Goal: Transaction & Acquisition: Obtain resource

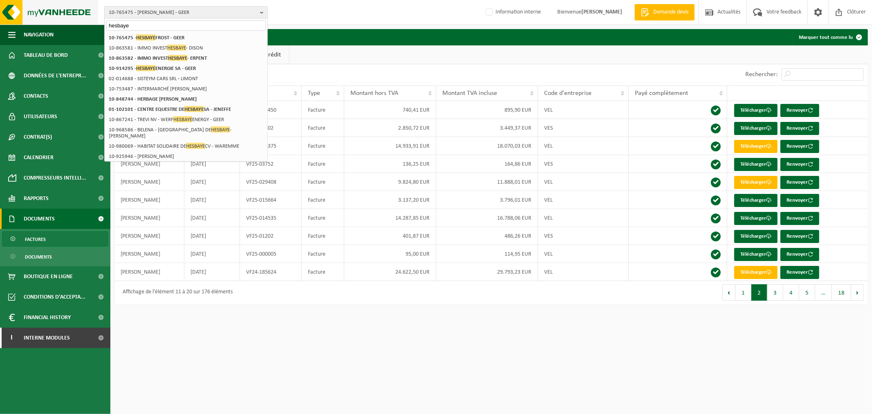
drag, startPoint x: 139, startPoint y: 22, endPoint x: 53, endPoint y: 23, distance: 85.9
click at [53, 23] on div "10-765475 - HESBAYE FROST - GEER hesbaye 10-764832 - GROUP ARDO 01-081667 - ARD…" at bounding box center [436, 12] width 872 height 25
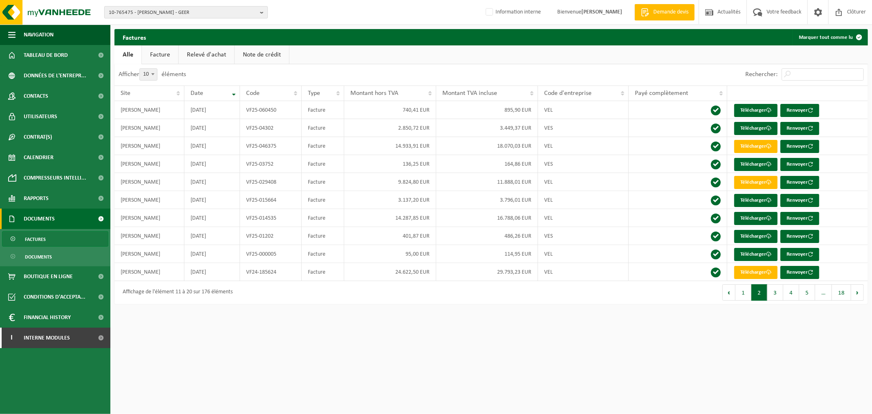
click at [123, 9] on span "10-765475 - HESBAYE FROST - GEER" at bounding box center [183, 13] width 148 height 12
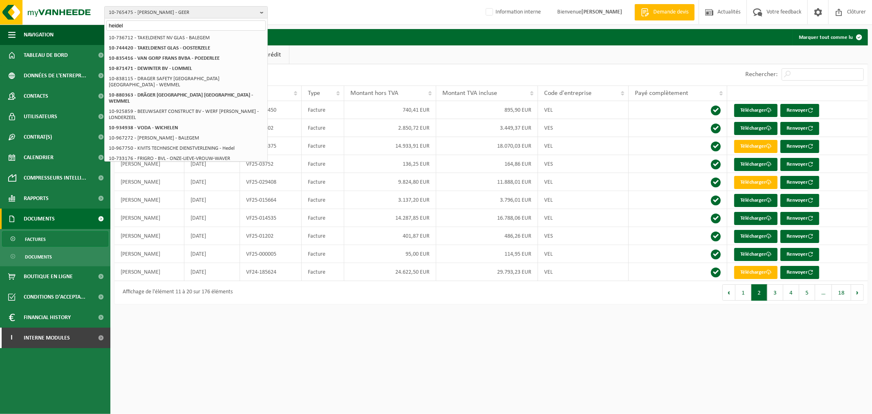
click at [144, 26] on input "heidel" at bounding box center [185, 25] width 159 height 10
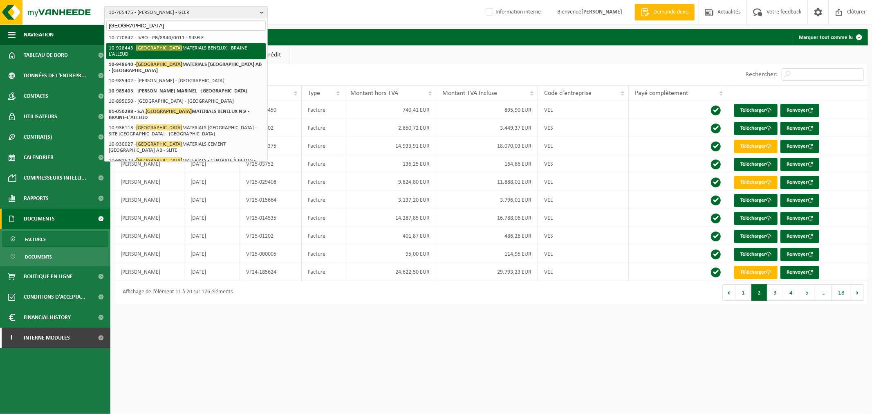
type input "heidelberg"
click at [174, 44] on li "10-928443 - HEIDELBERG MATERIALS BENELUX - BRAINE-L'ALLEUD" at bounding box center [185, 51] width 159 height 16
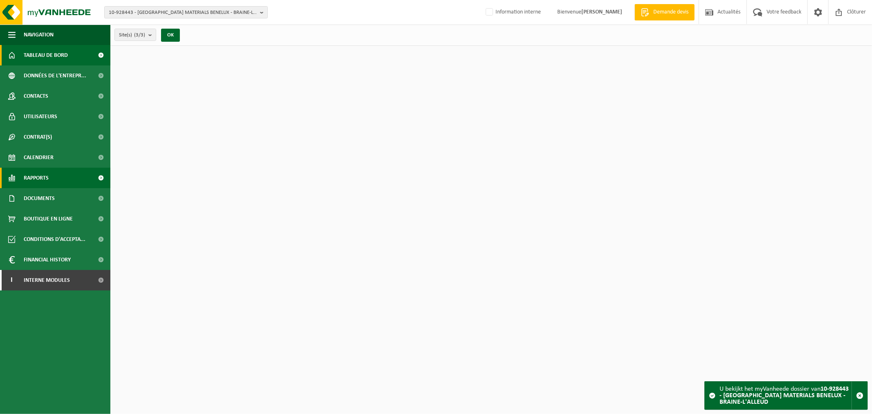
click at [42, 176] on span "Rapports" at bounding box center [36, 178] width 25 height 20
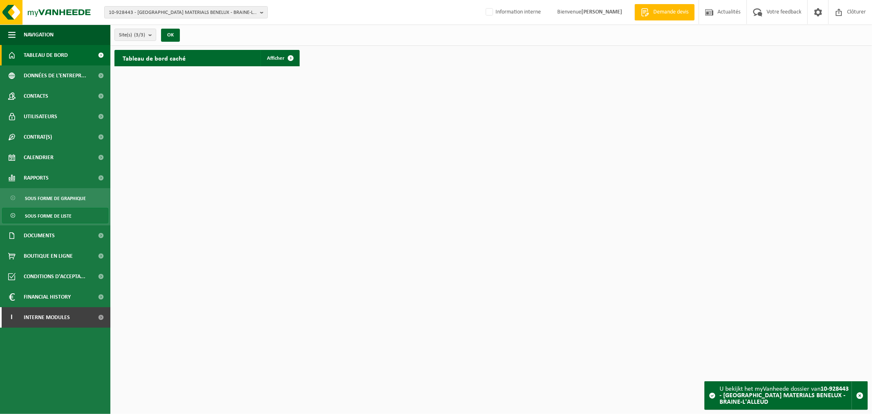
click at [48, 214] on span "Sous forme de liste" at bounding box center [48, 216] width 47 height 16
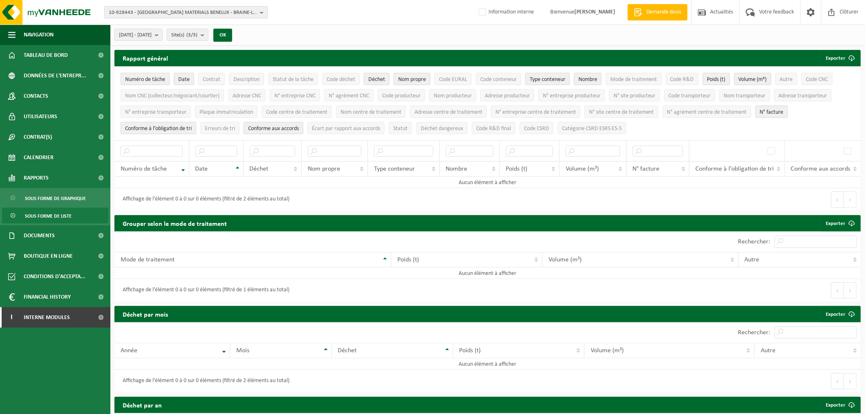
click at [141, 13] on span "10-928443 - HEIDELBERG MATERIALS BENELUX - BRAINE-L'ALLEUD" at bounding box center [183, 13] width 148 height 12
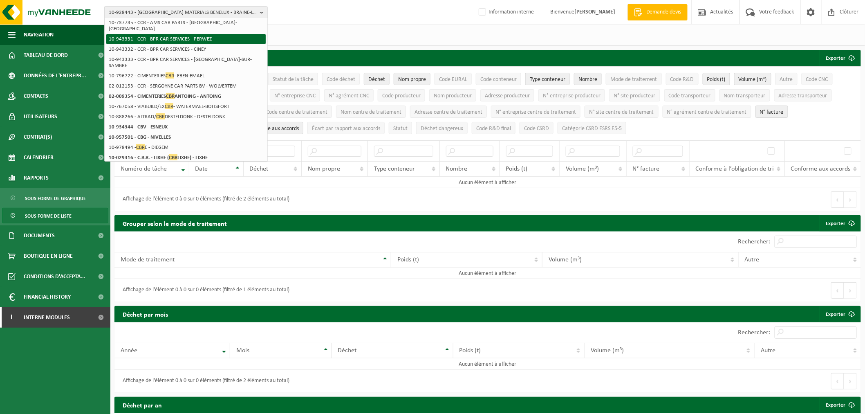
scroll to position [91, 0]
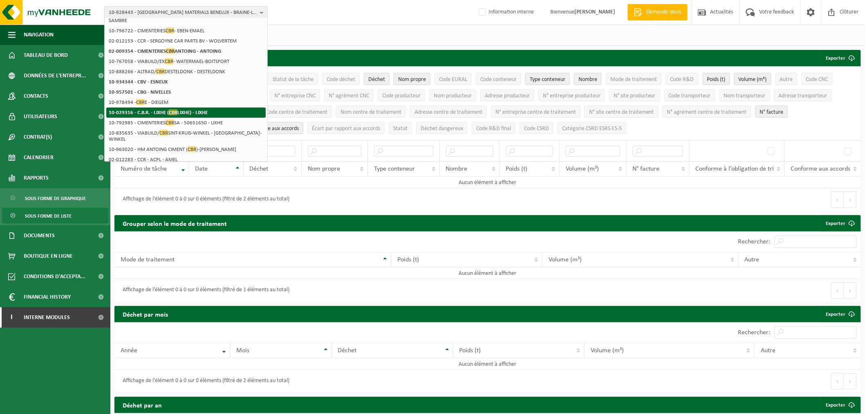
type input "cbr"
click at [181, 109] on strong "10-029316 - C.B.R. - LIXHE ( CBR LIXHE) - LIXHE" at bounding box center [158, 112] width 99 height 6
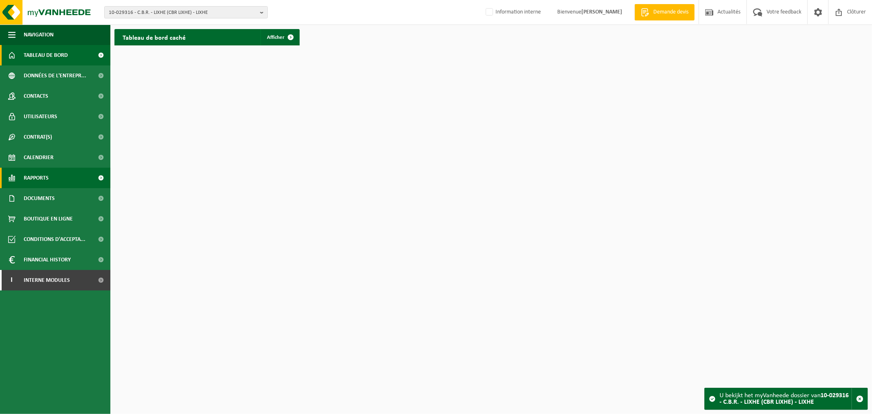
click at [63, 177] on link "Rapports" at bounding box center [55, 178] width 110 height 20
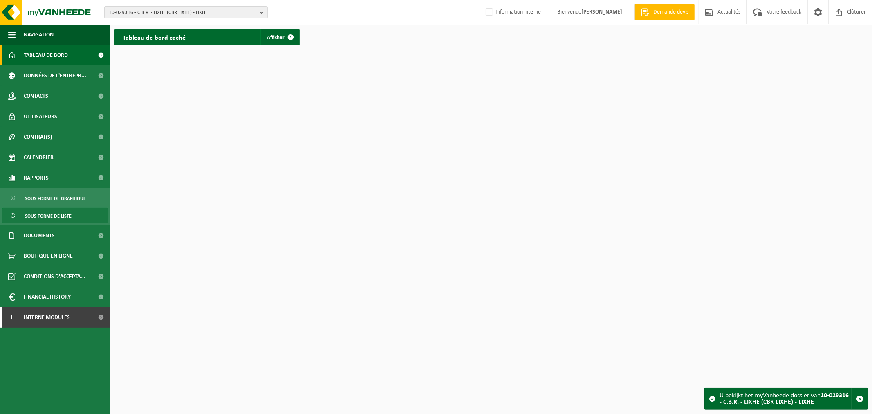
click at [44, 219] on span "Sous forme de liste" at bounding box center [48, 216] width 47 height 16
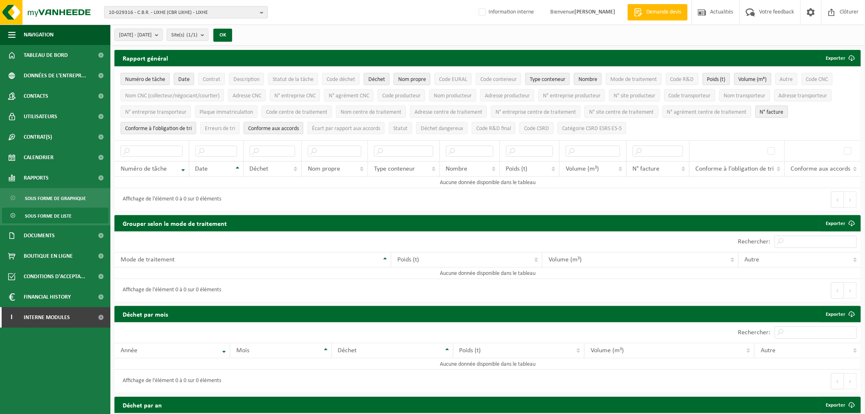
click at [182, 13] on span "10-029316 - C.B.R. - LIXHE (CBR LIXHE) - LIXHE" at bounding box center [183, 13] width 148 height 12
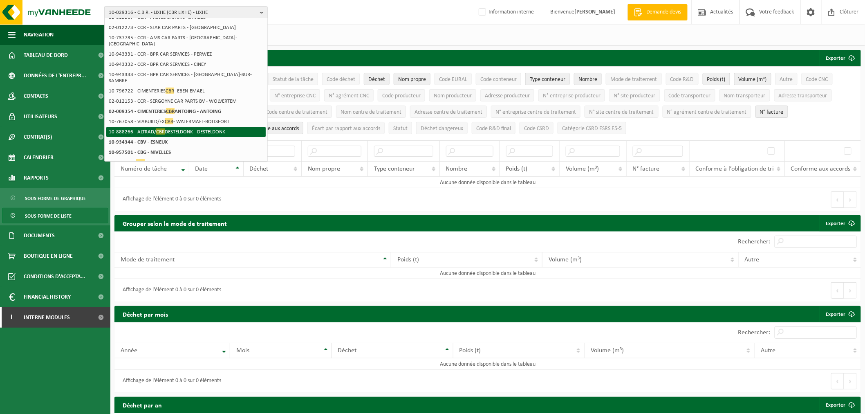
scroll to position [91, 0]
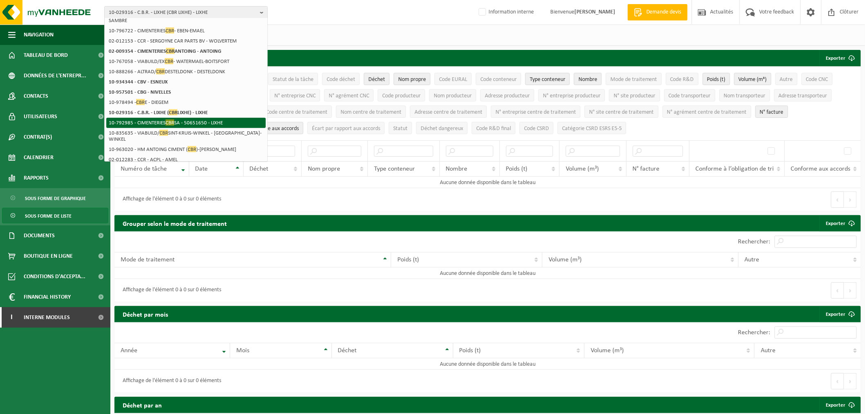
type input "cbr"
click at [168, 119] on span "CBR" at bounding box center [170, 122] width 9 height 6
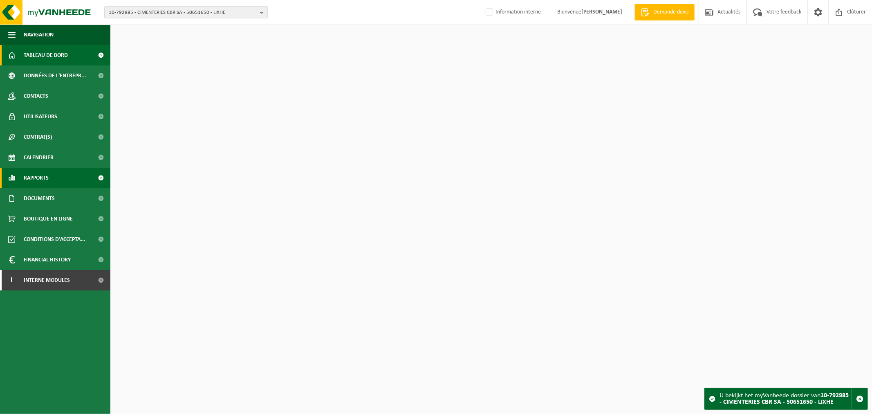
click at [58, 185] on link "Rapports" at bounding box center [55, 178] width 110 height 20
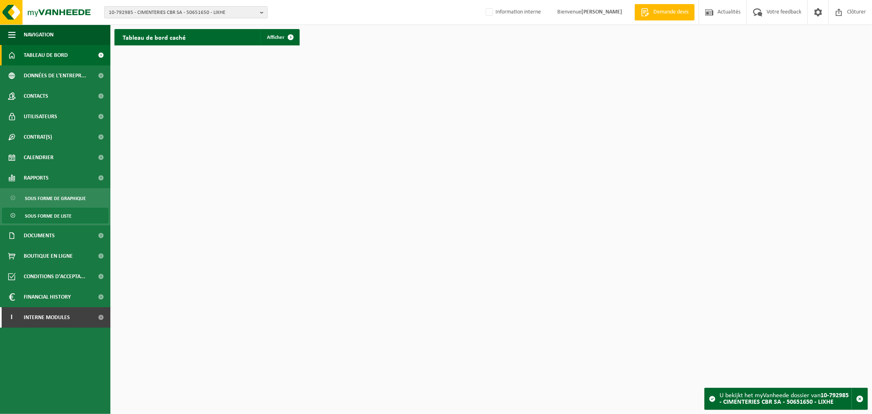
click at [52, 215] on span "Sous forme de liste" at bounding box center [48, 216] width 47 height 16
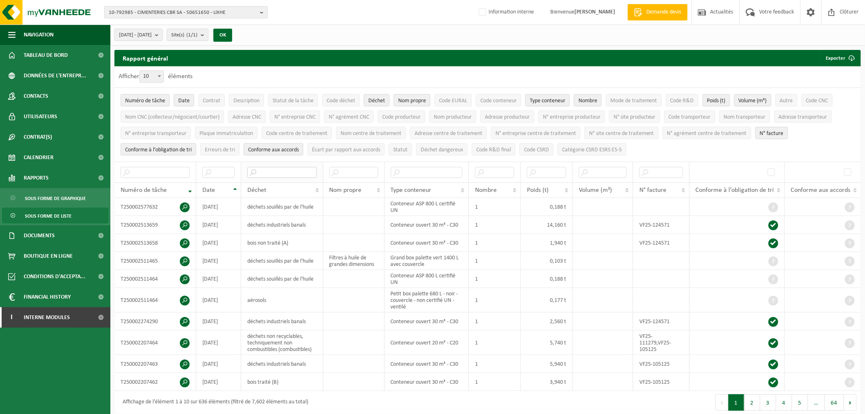
click at [277, 173] on input "text" at bounding box center [282, 172] width 70 height 11
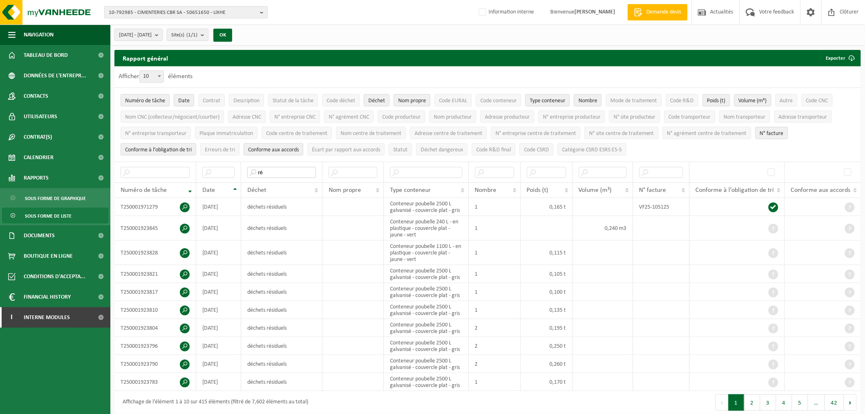
type input "r"
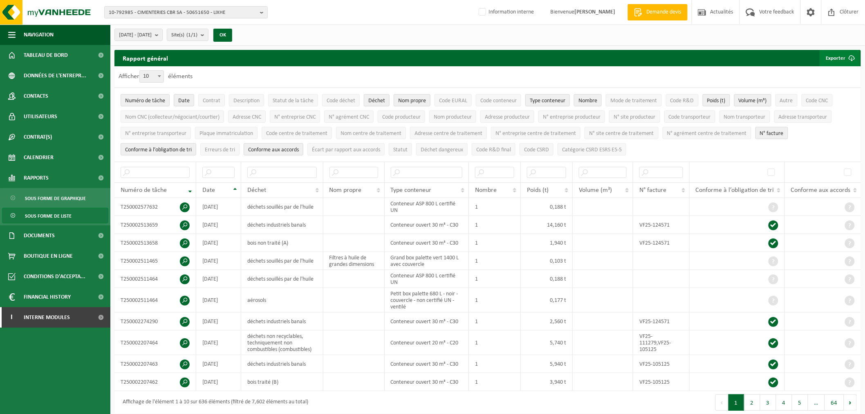
click at [837, 56] on button "Exporter" at bounding box center [840, 58] width 40 height 16
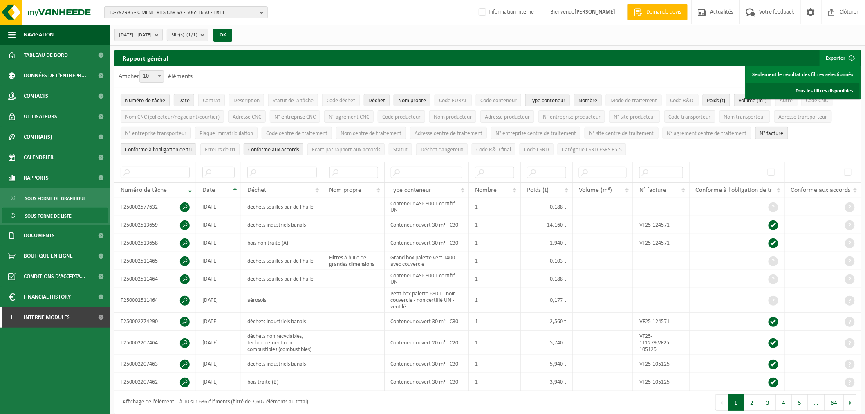
click at [825, 90] on link "Tous les filtres disponibles" at bounding box center [803, 91] width 113 height 16
click at [152, 29] on span "[DATE] - [DATE]" at bounding box center [135, 35] width 33 height 12
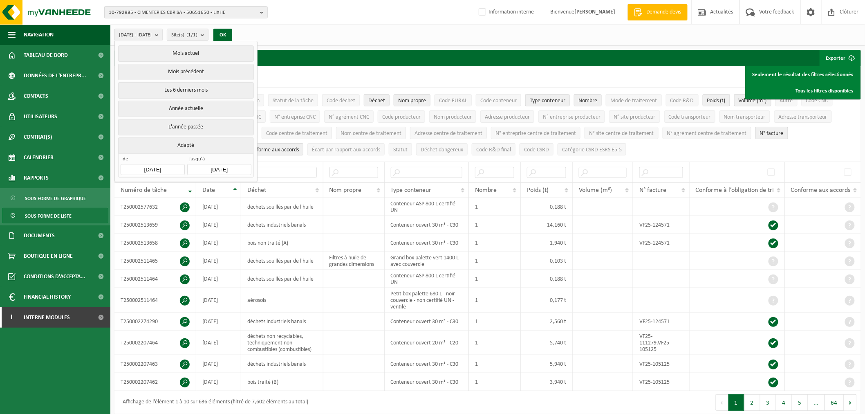
click at [162, 173] on div "de [DATE] jusqu'à [DATE]" at bounding box center [185, 165] width 135 height 24
click at [161, 166] on input "[DATE]" at bounding box center [153, 169] width 64 height 11
click at [131, 186] on icon at bounding box center [129, 185] width 13 height 13
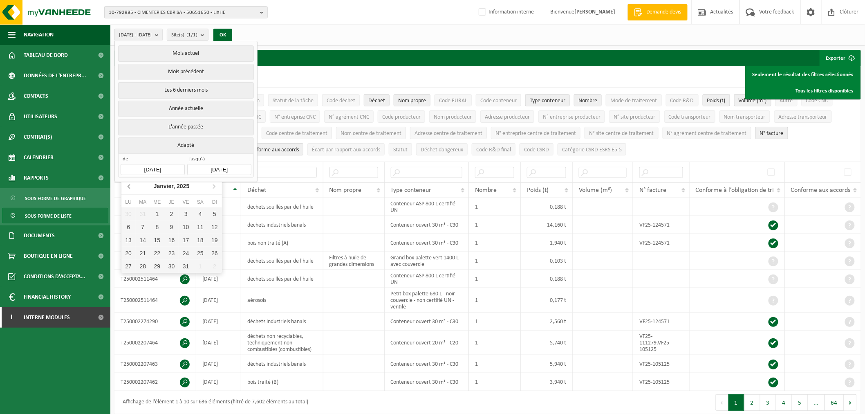
click at [131, 186] on icon at bounding box center [129, 185] width 13 height 13
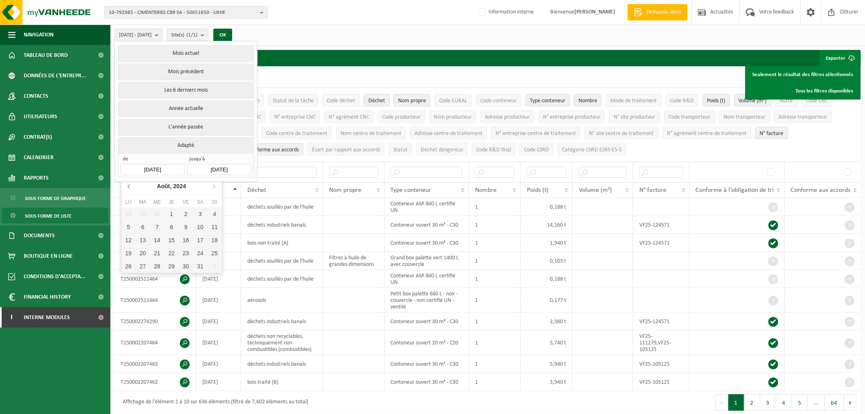
click at [131, 186] on icon at bounding box center [129, 185] width 13 height 13
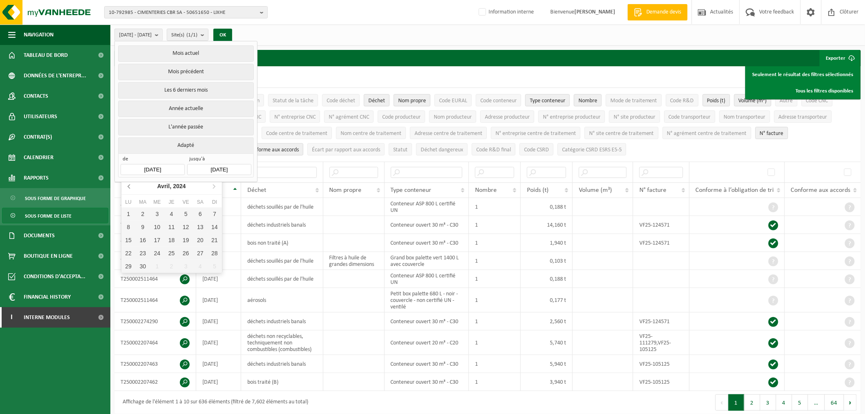
click at [131, 186] on icon at bounding box center [129, 185] width 13 height 13
click at [214, 184] on icon at bounding box center [213, 185] width 13 height 13
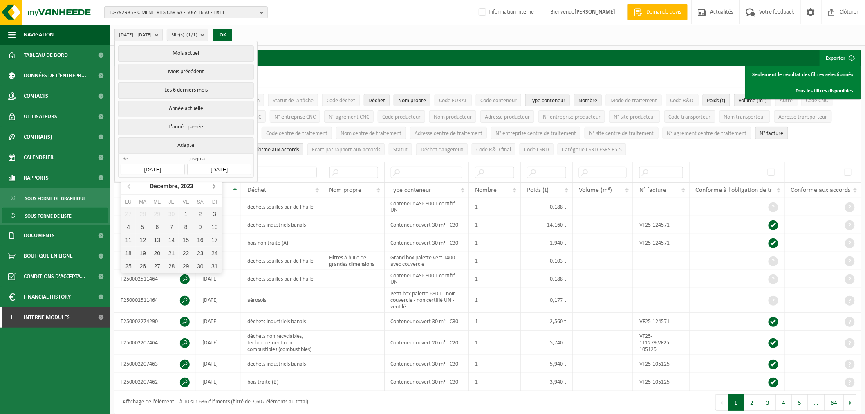
click at [214, 184] on icon at bounding box center [213, 185] width 13 height 13
click at [131, 212] on div "1" at bounding box center [128, 213] width 14 height 13
type input "[DATE]"
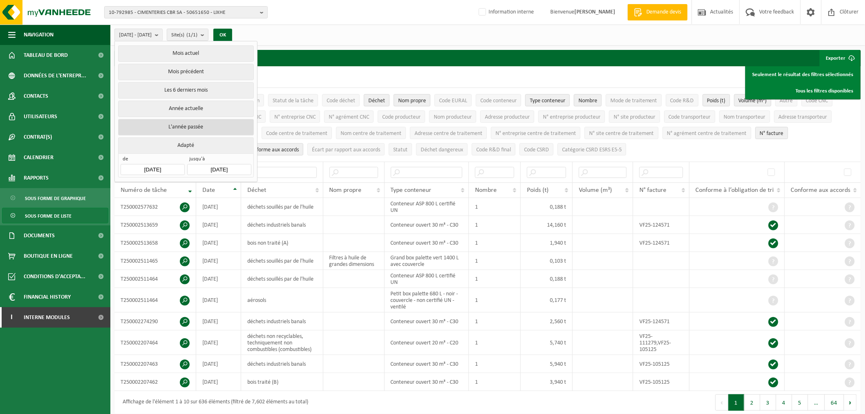
click at [204, 126] on button "L'année passée" at bounding box center [185, 127] width 135 height 16
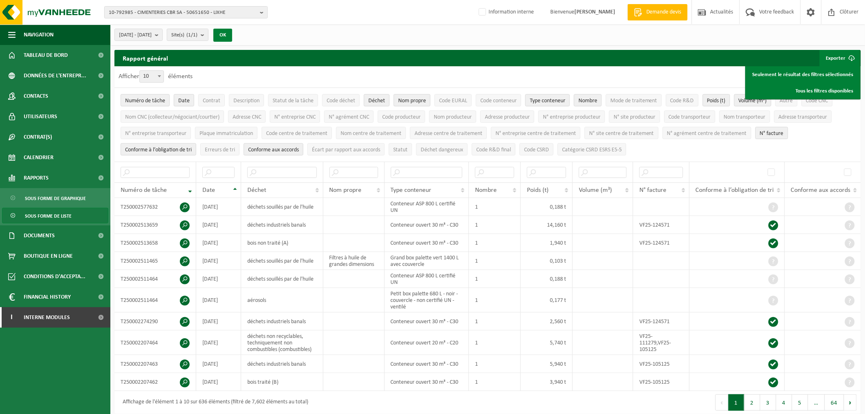
click at [232, 33] on button "OK" at bounding box center [222, 35] width 19 height 13
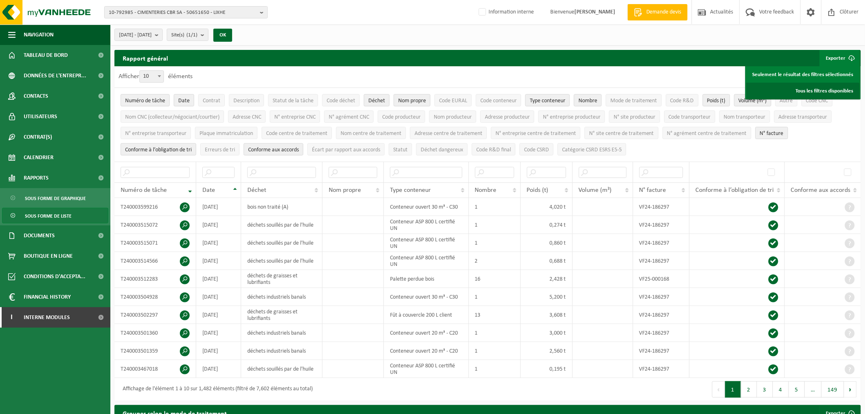
click at [835, 89] on link "Tous les filtres disponibles" at bounding box center [803, 91] width 113 height 16
click at [370, 75] on div "Afficher 10 25 50 100 10 éléments" at bounding box center [487, 76] width 747 height 21
click at [287, 168] on input "text" at bounding box center [281, 172] width 69 height 11
type input "banals"
click at [150, 76] on span "10" at bounding box center [152, 76] width 24 height 11
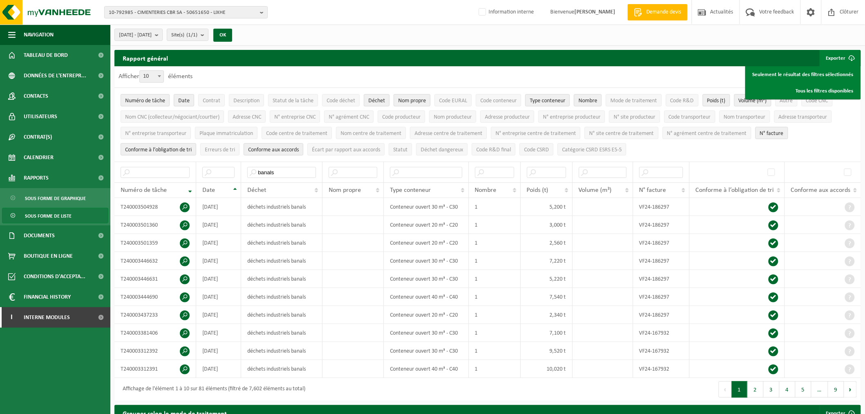
click at [150, 71] on select "10 25 50 100" at bounding box center [153, 70] width 25 height 0
